Goal: Task Accomplishment & Management: Check status

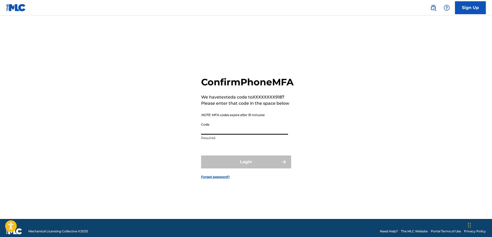
click at [227, 129] on input "Code" at bounding box center [244, 127] width 87 height 15
type input "806063"
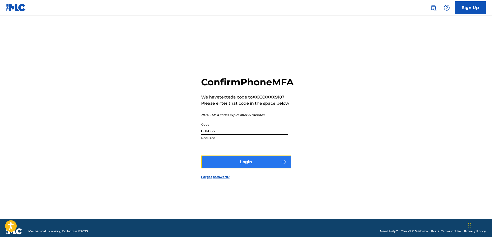
click at [225, 167] on button "Login" at bounding box center [246, 161] width 90 height 13
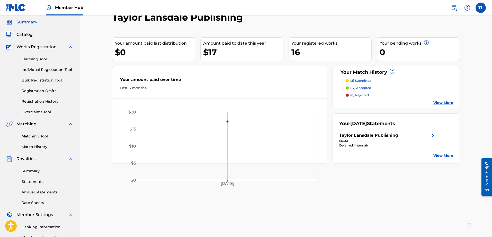
scroll to position [26, 0]
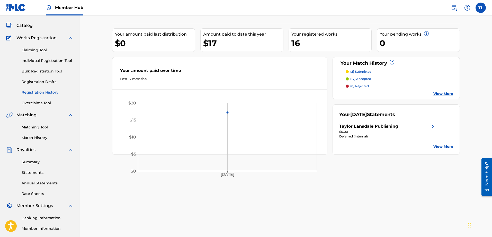
click at [43, 90] on link "Registration History" at bounding box center [48, 92] width 52 height 5
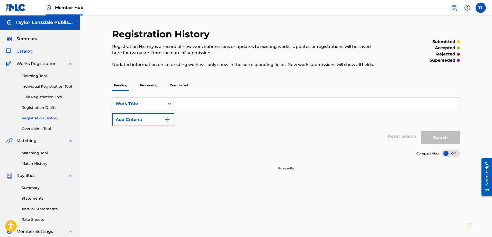
click at [28, 51] on span "Catalog" at bounding box center [24, 51] width 16 height 6
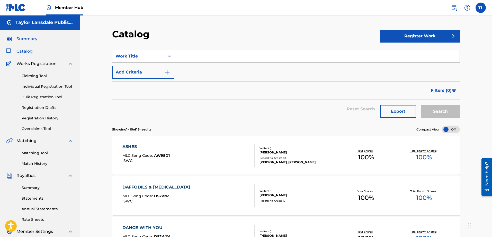
click at [27, 40] on span "Summary" at bounding box center [26, 39] width 21 height 6
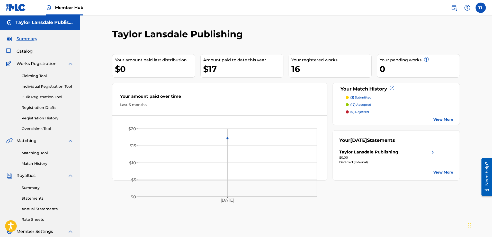
click at [360, 104] on p "(17) accepted" at bounding box center [361, 104] width 21 height 5
